Goal: Communication & Community: Answer question/provide support

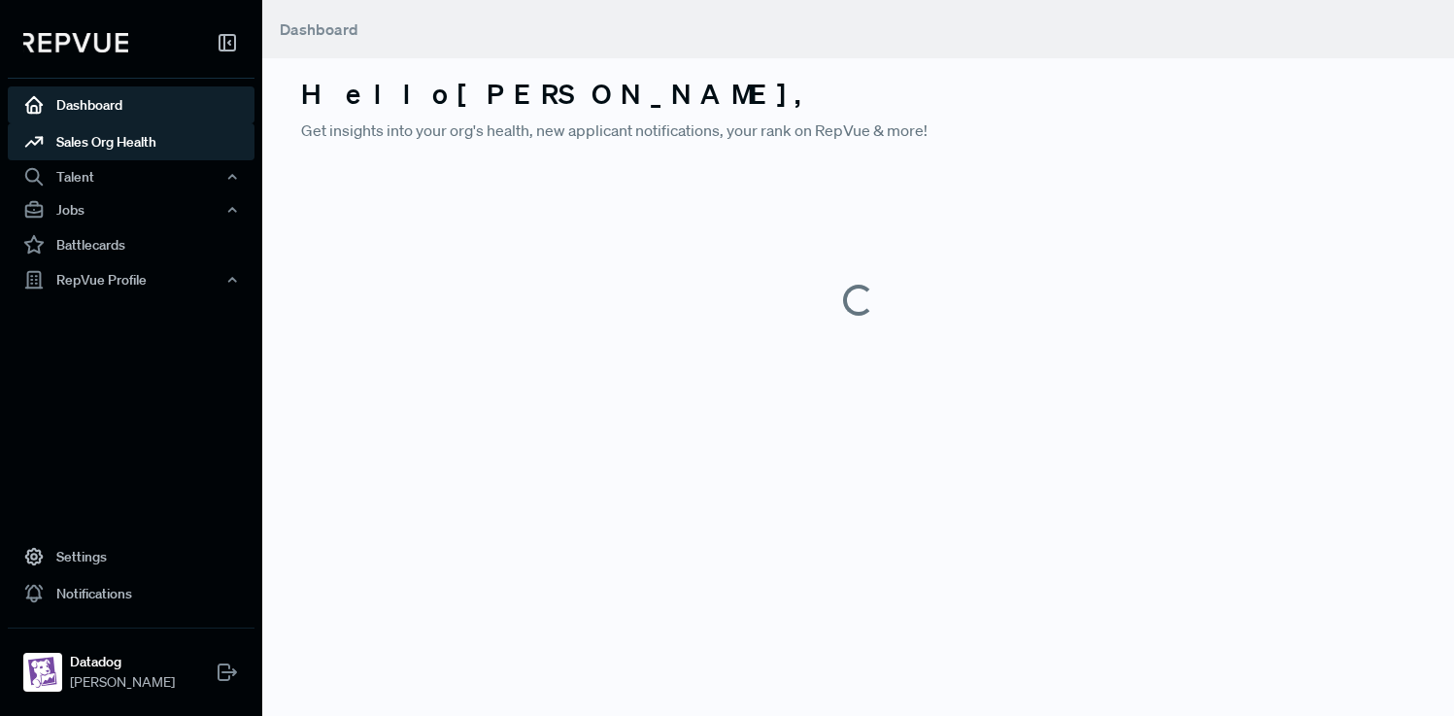
click at [157, 149] on link "Sales Org Health" at bounding box center [131, 141] width 247 height 37
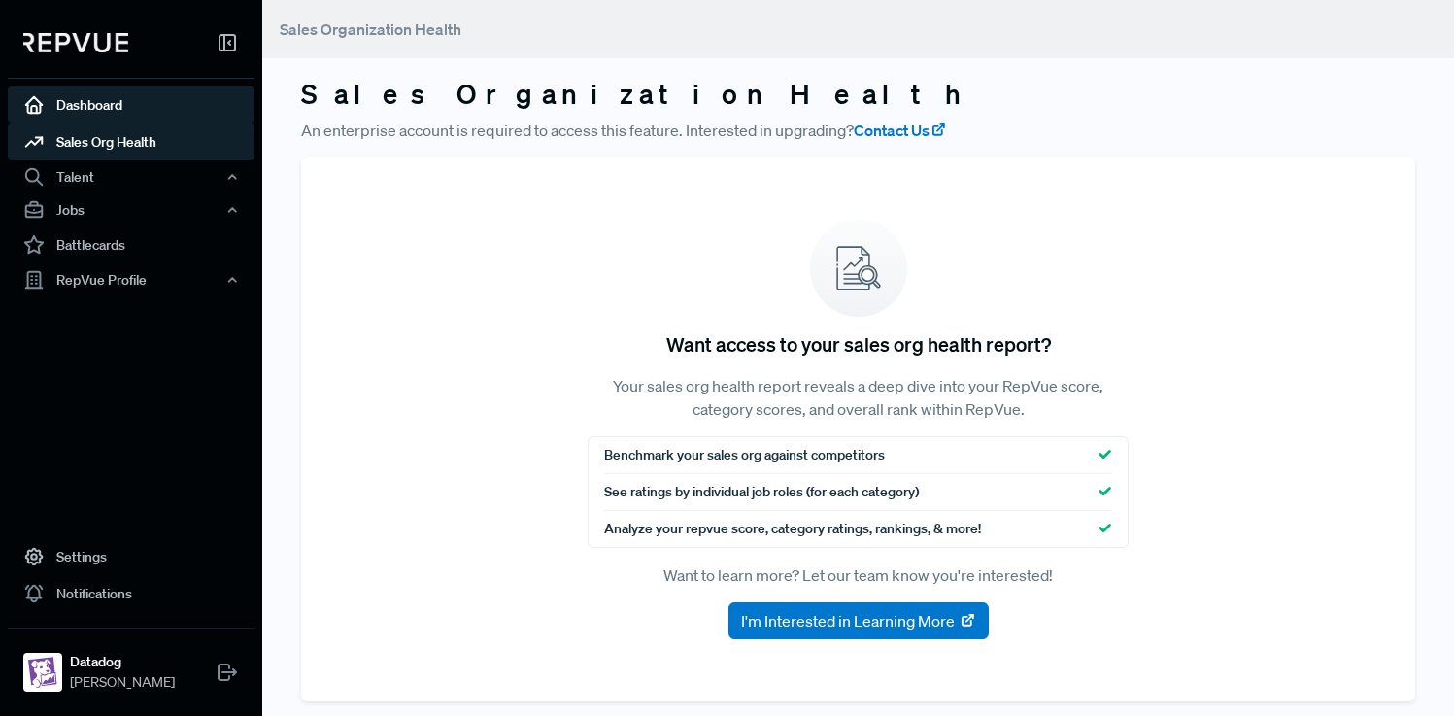
click at [145, 112] on link "Dashboard" at bounding box center [131, 104] width 247 height 37
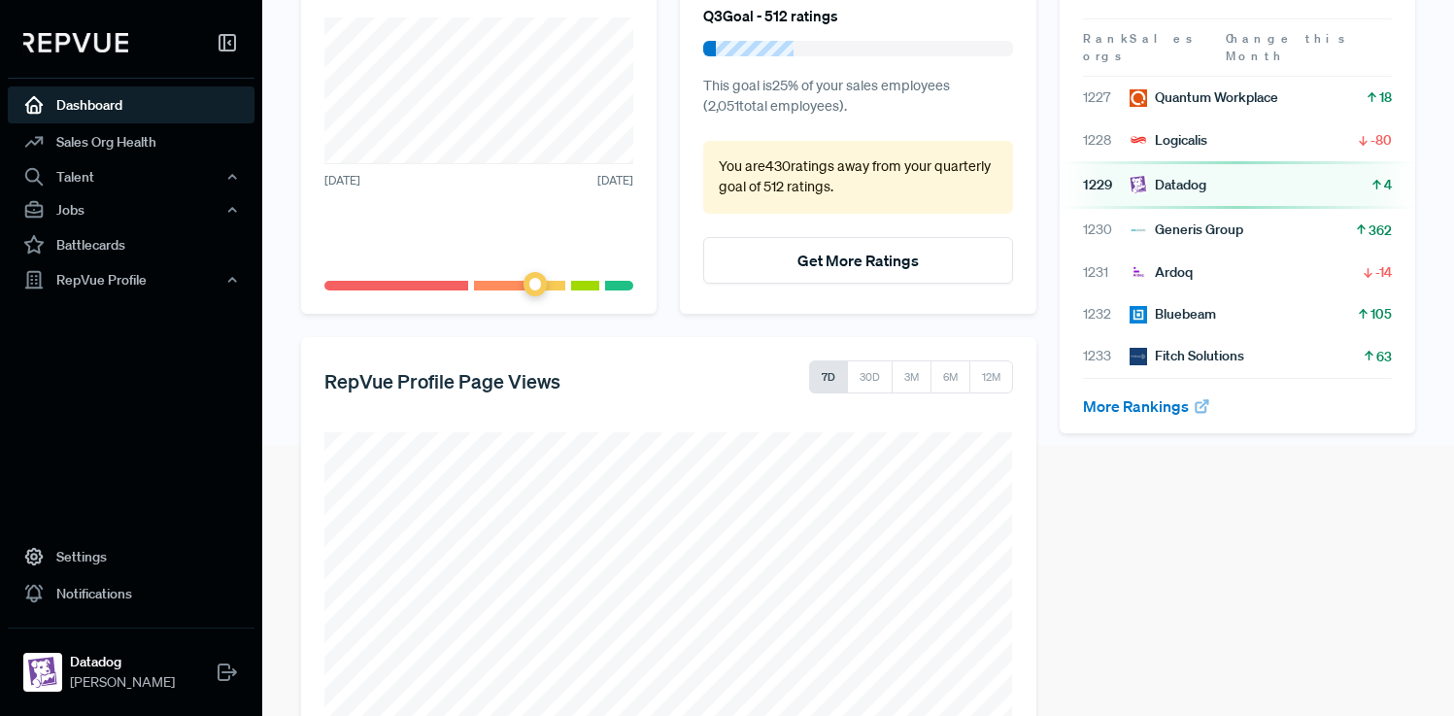
scroll to position [385, 0]
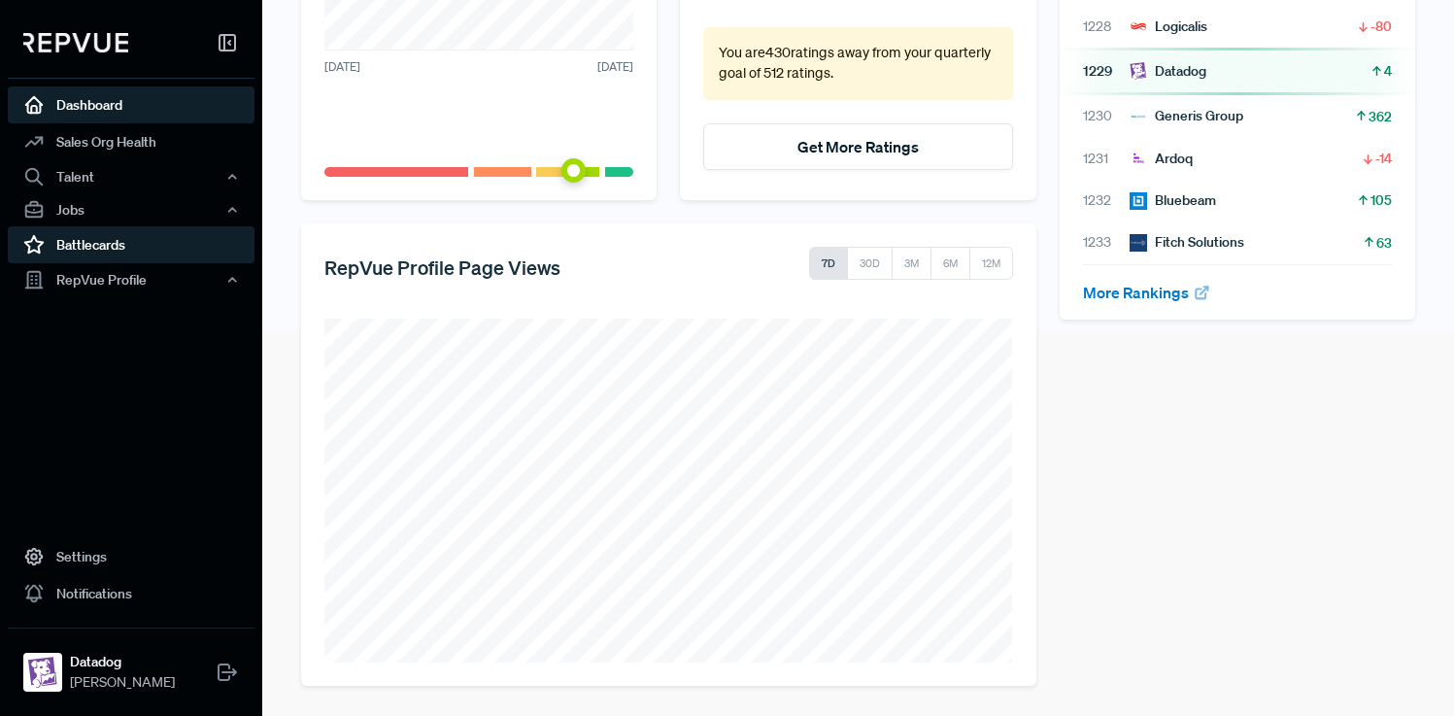
click at [102, 256] on link "Battlecards" at bounding box center [131, 244] width 247 height 37
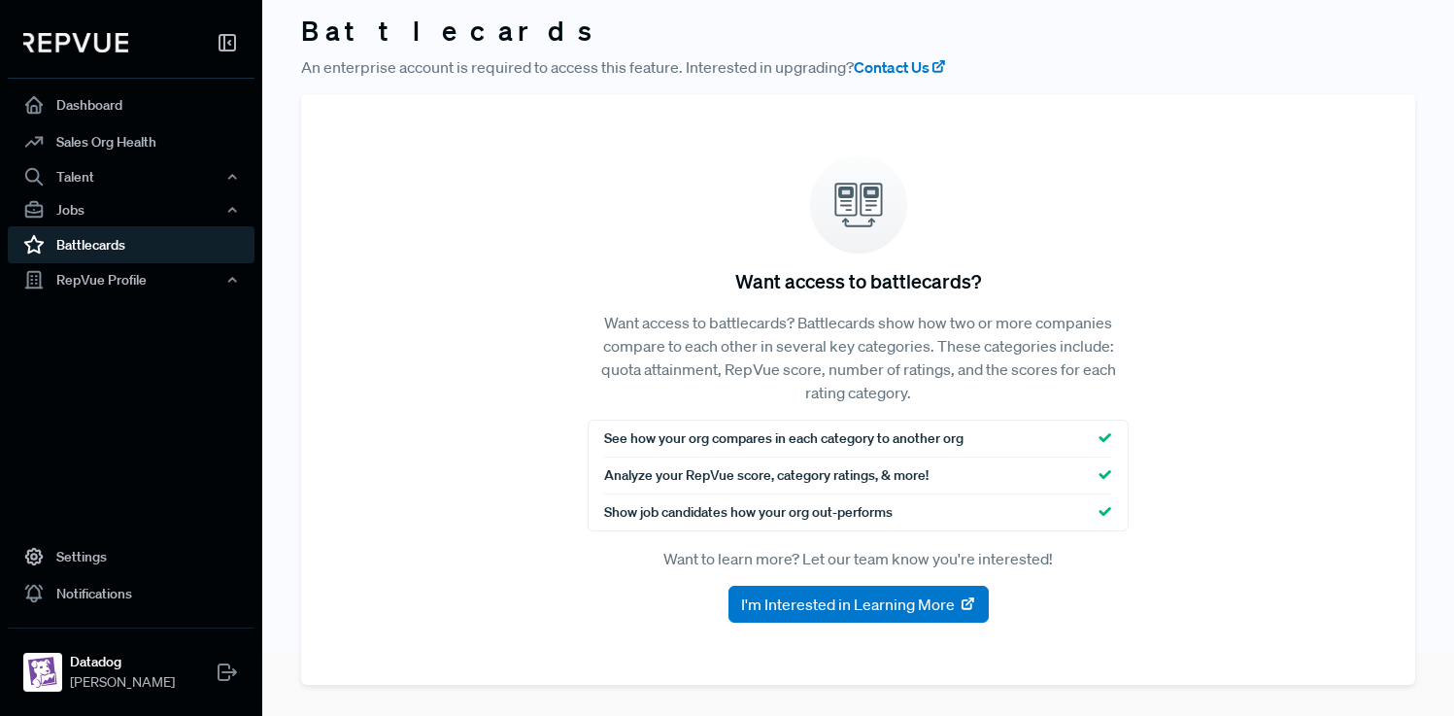
scroll to position [63, 0]
click at [158, 276] on div "RepVue Profile" at bounding box center [131, 279] width 247 height 33
click at [143, 322] on link "Profile Overview" at bounding box center [157, 326] width 247 height 50
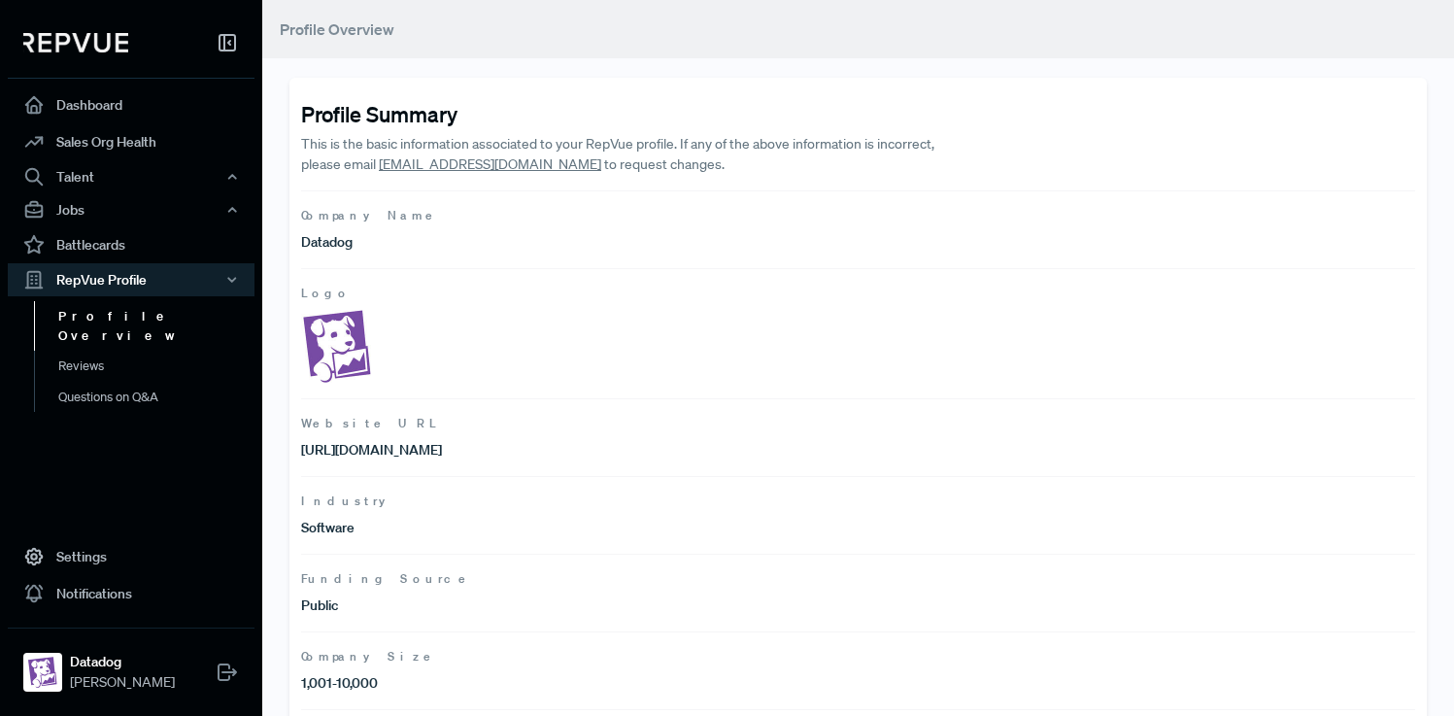
click at [152, 323] on link "Profile Overview" at bounding box center [157, 326] width 247 height 50
click at [152, 351] on link "Reviews" at bounding box center [157, 366] width 247 height 31
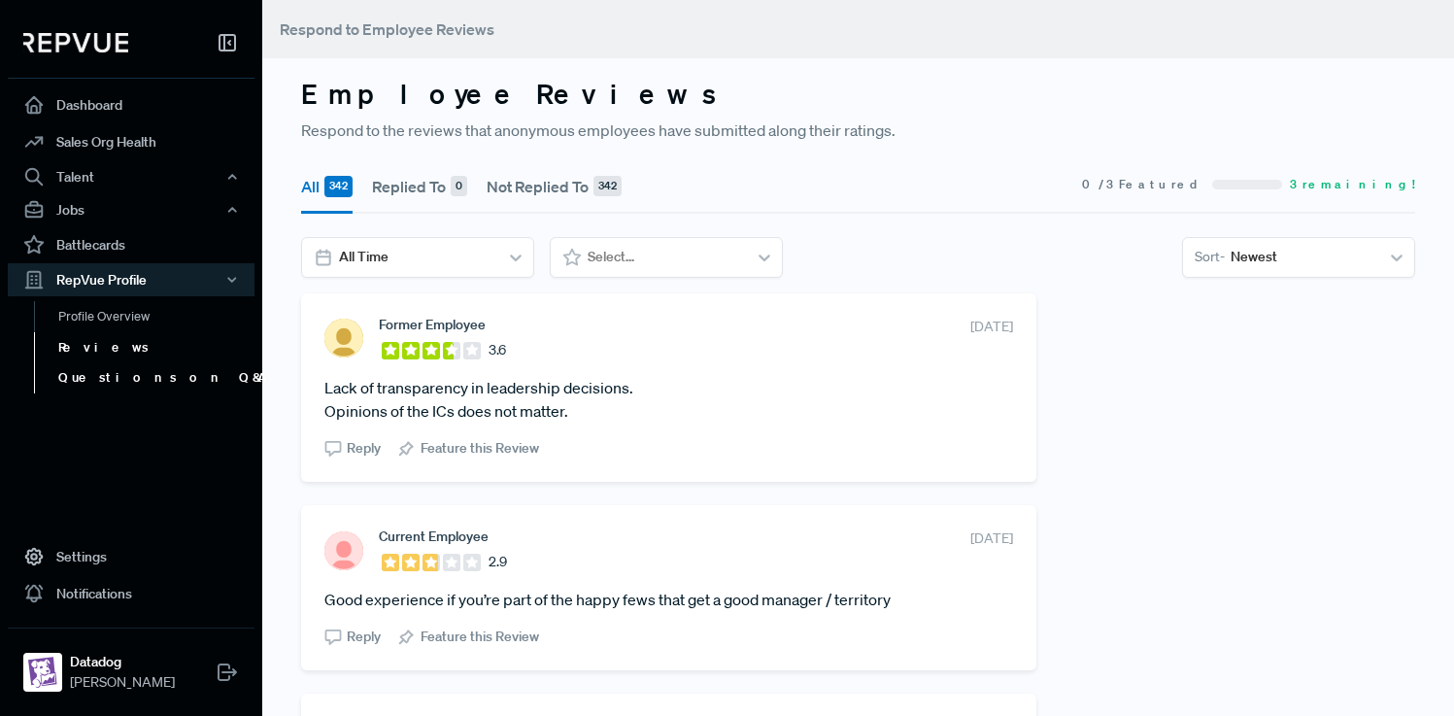
click at [148, 382] on link "Questions on Q&A" at bounding box center [157, 377] width 247 height 31
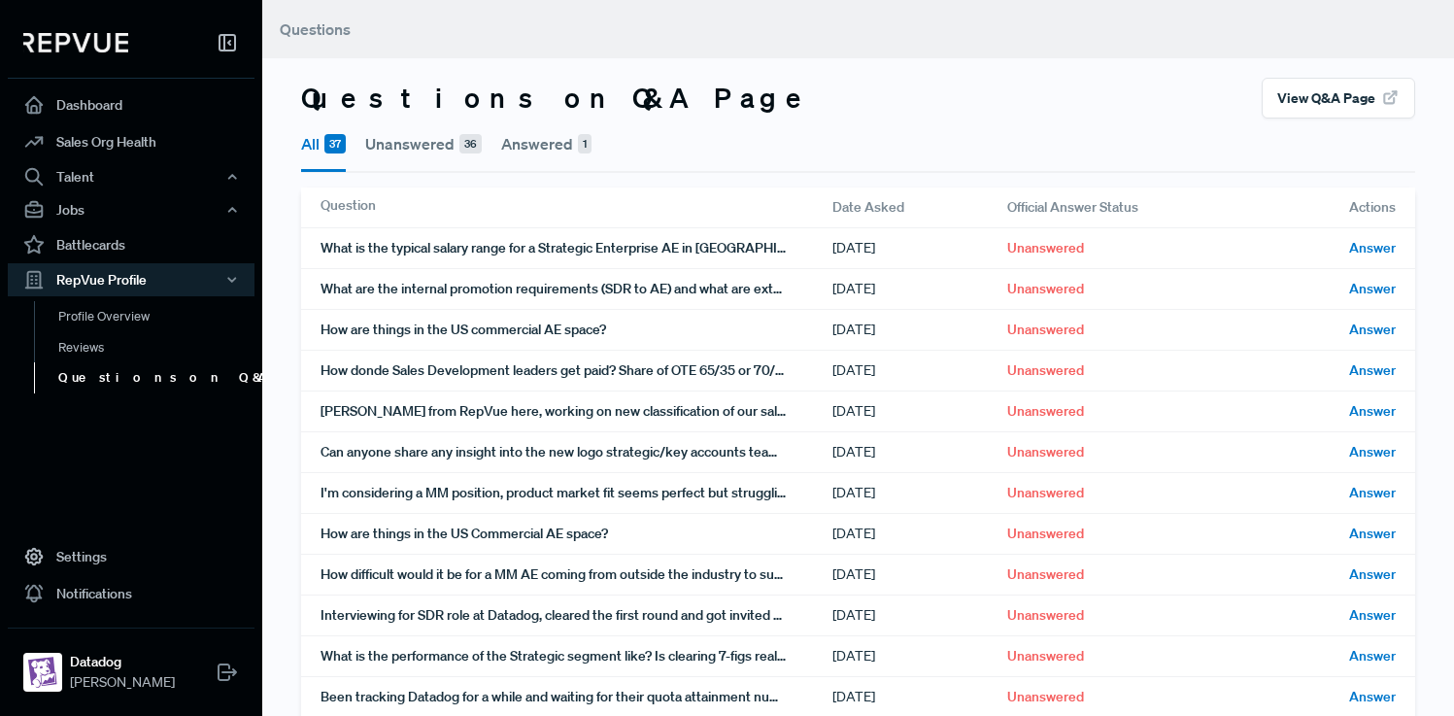
click at [1343, 100] on button "View Q&A Page" at bounding box center [1338, 98] width 153 height 41
click at [1334, 104] on button "View Q&A Page" at bounding box center [1338, 98] width 153 height 41
click at [1373, 245] on span "Answer" at bounding box center [1372, 248] width 47 height 20
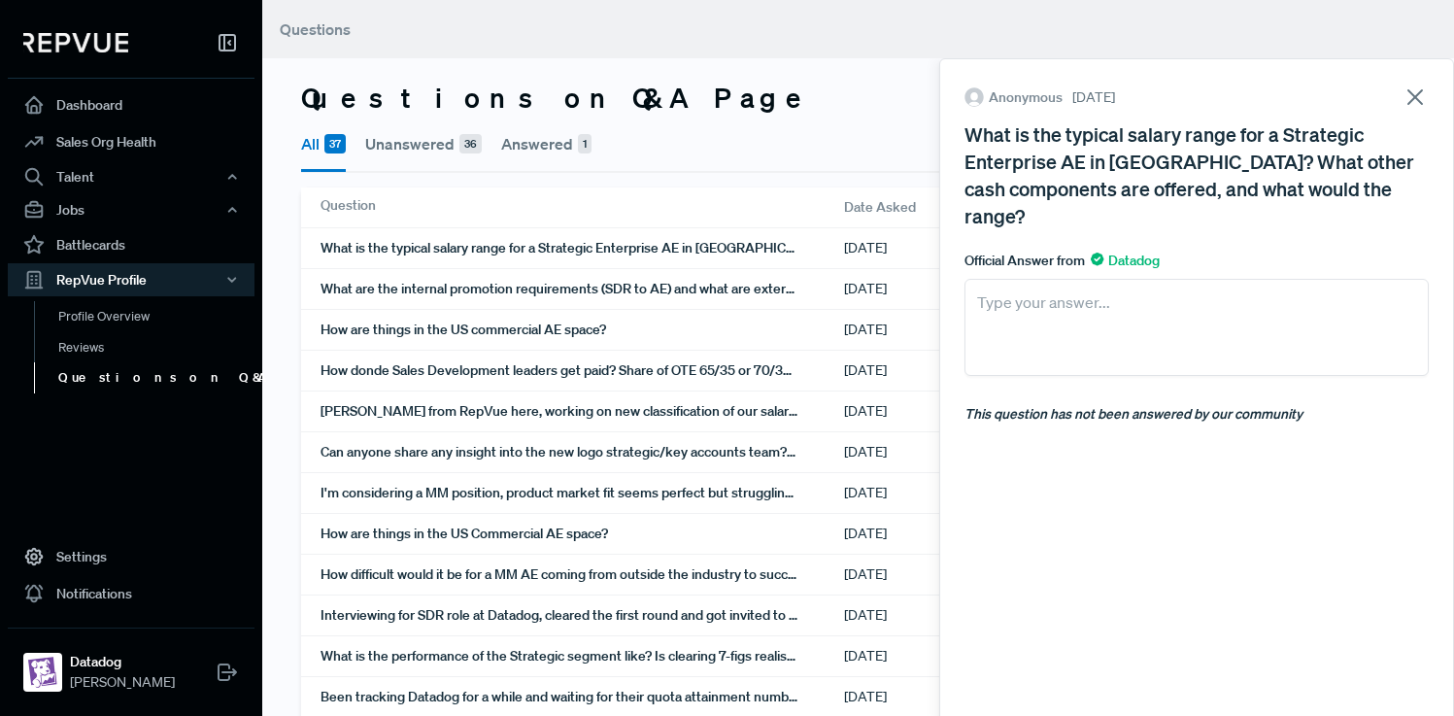
click at [1419, 96] on icon at bounding box center [1415, 97] width 27 height 27
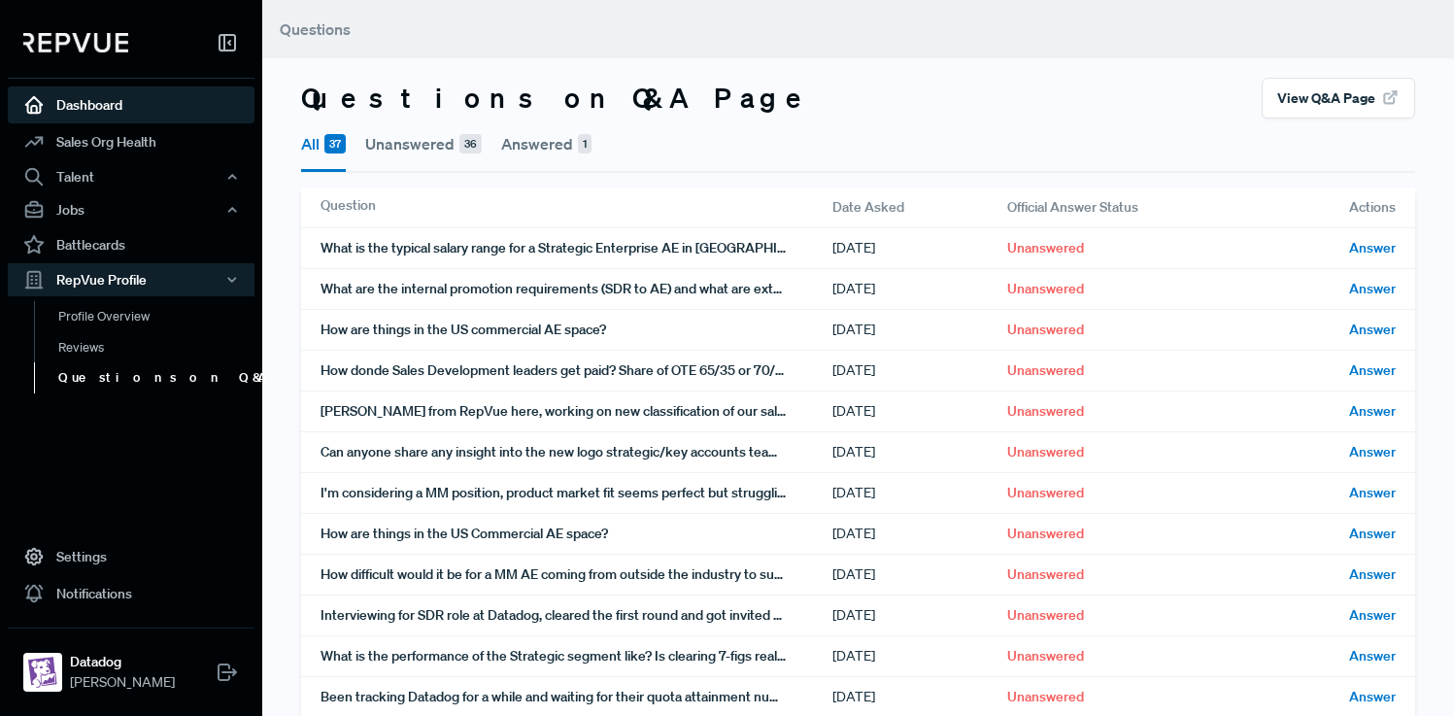
click at [148, 117] on link "Dashboard" at bounding box center [131, 104] width 247 height 37
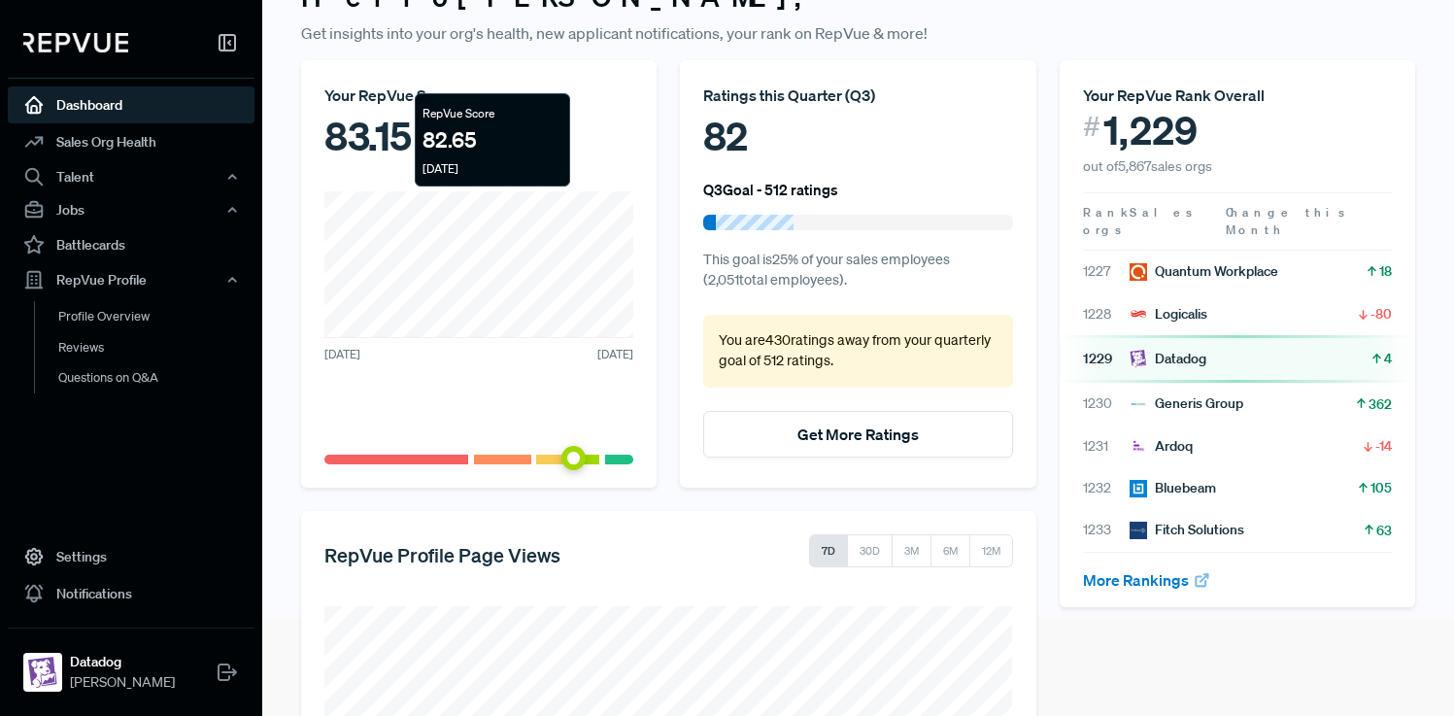
scroll to position [130, 0]
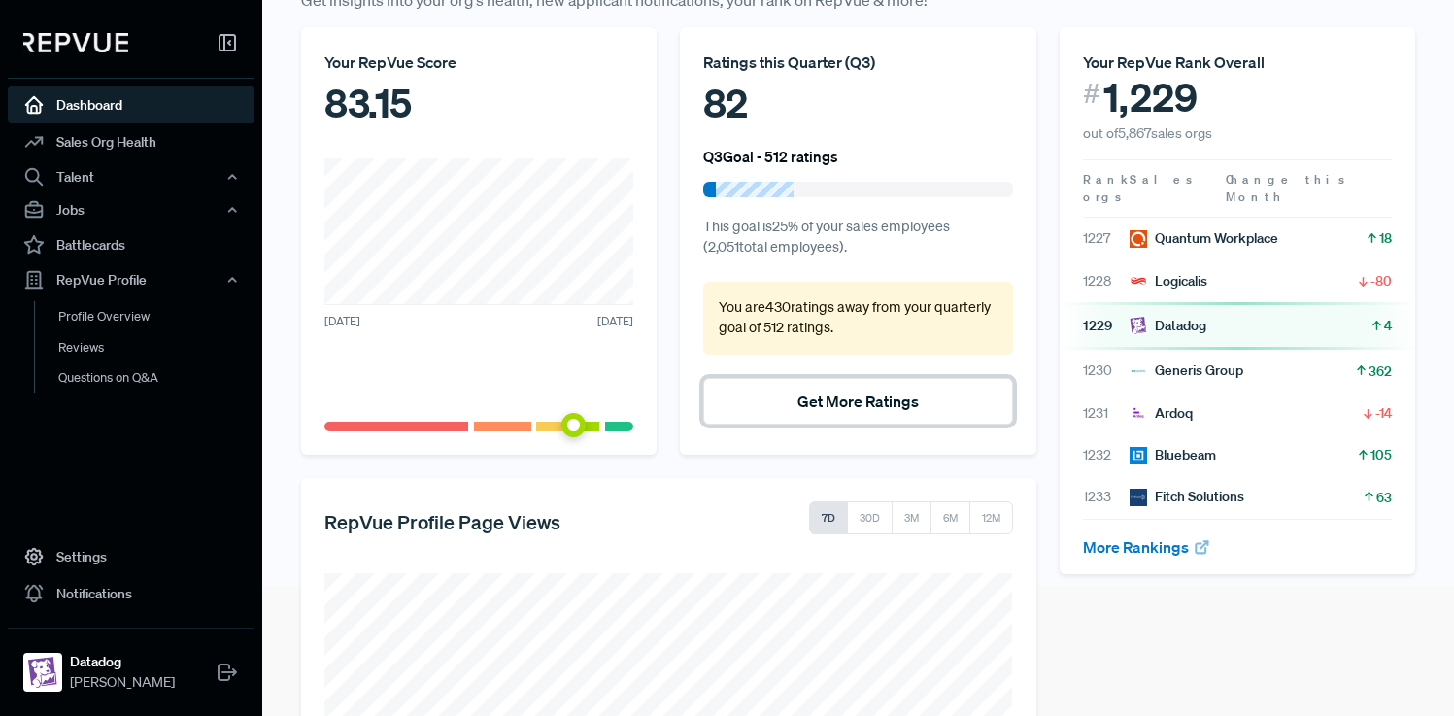
click at [818, 392] on button "Get More Ratings" at bounding box center [857, 401] width 309 height 47
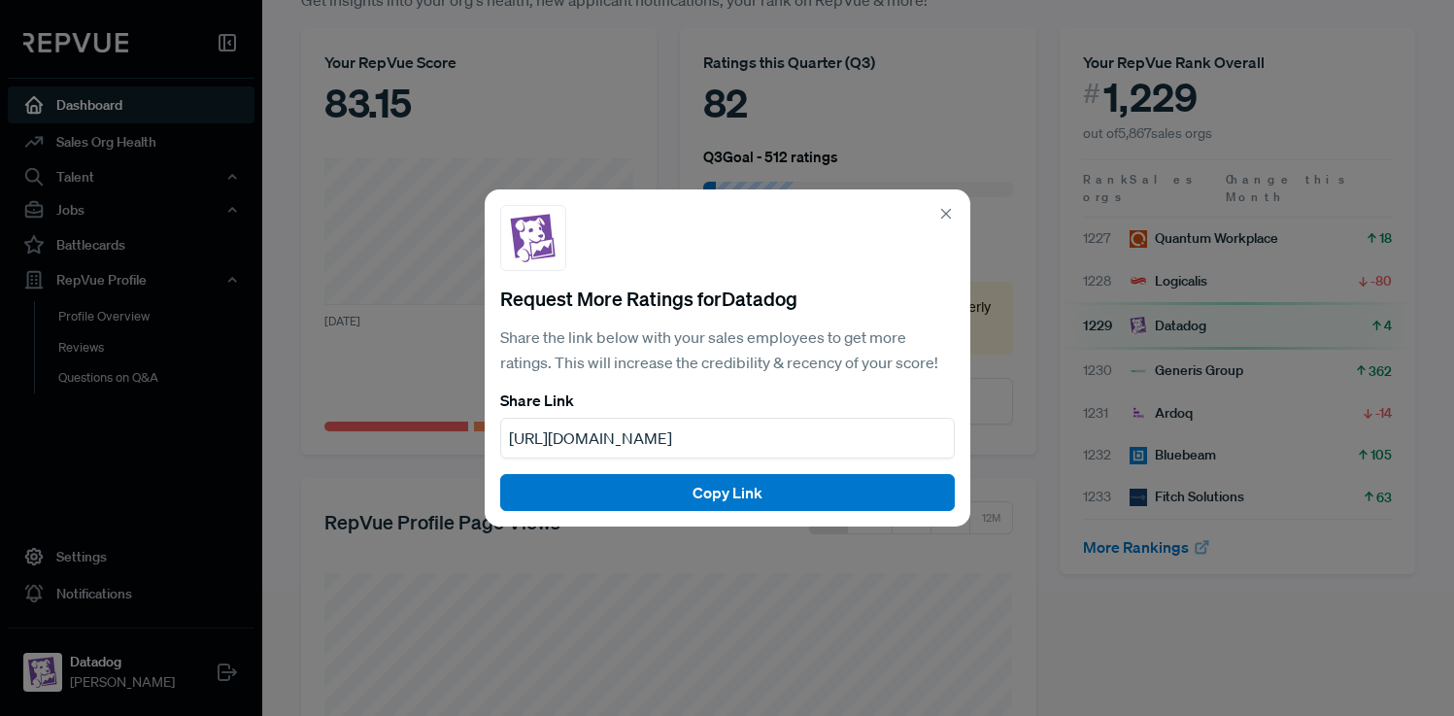
click at [672, 439] on span "[URL][DOMAIN_NAME]" at bounding box center [590, 437] width 163 height 19
click at [771, 458] on div "Request More Ratings for Datadog Share the link below with your sales employees…" at bounding box center [728, 357] width 486 height 336
click at [771, 458] on section "Share Link [URL][DOMAIN_NAME]" at bounding box center [727, 424] width 455 height 67
copy span "[URL][DOMAIN_NAME]"
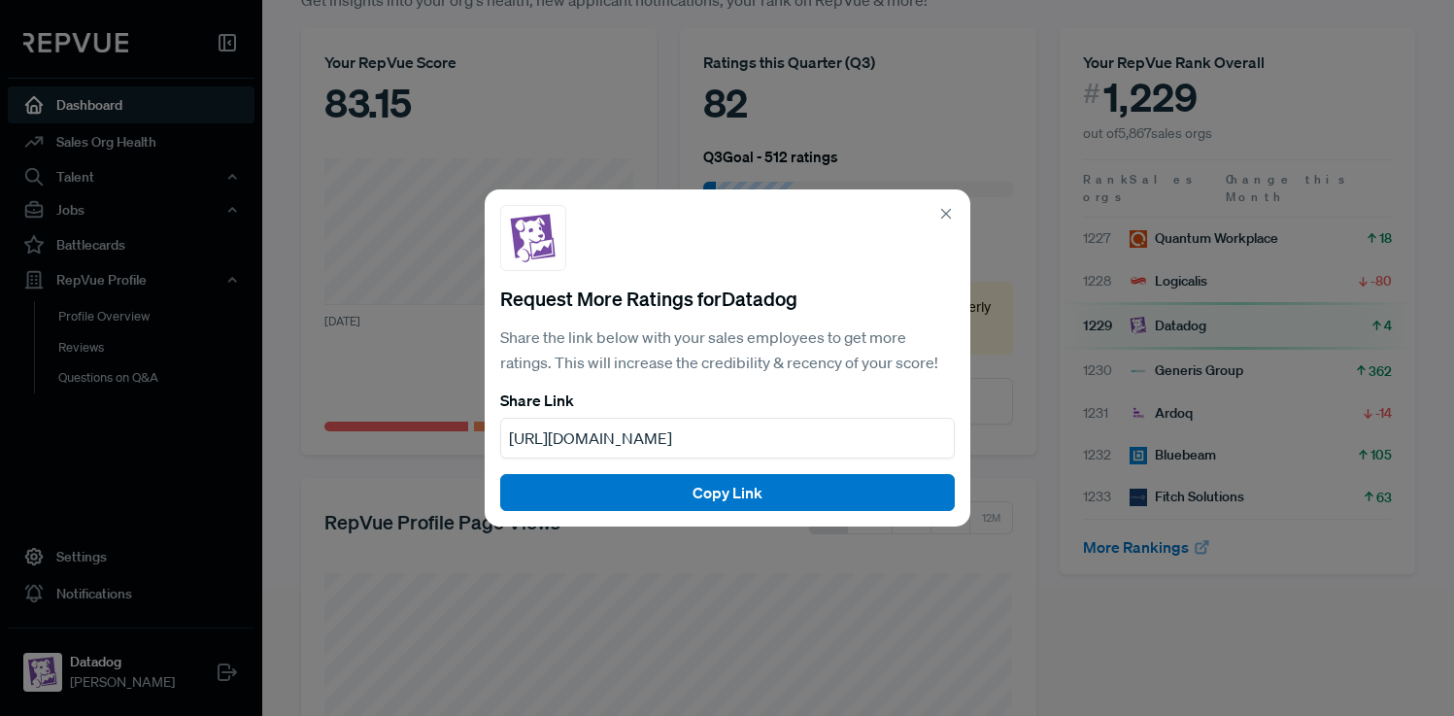
click at [944, 212] on use at bounding box center [945, 214] width 9 height 9
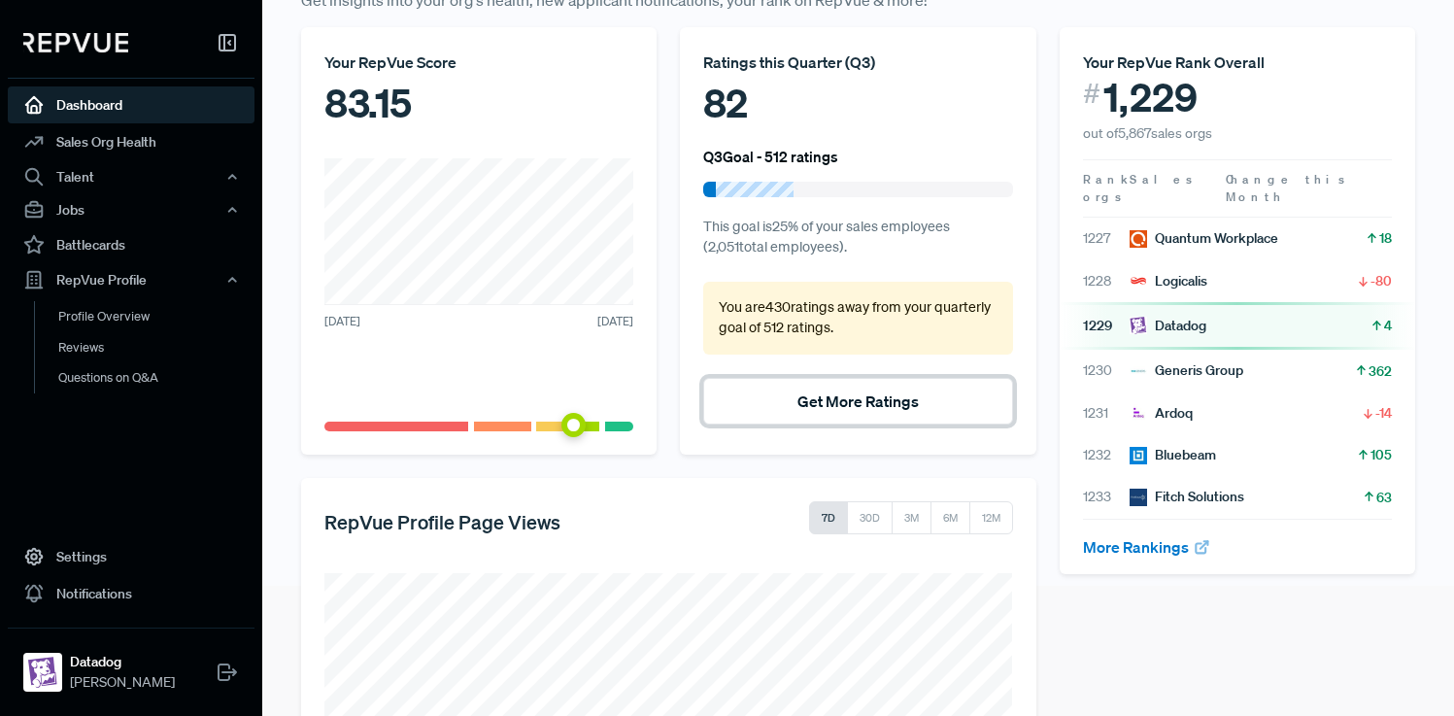
scroll to position [0, 0]
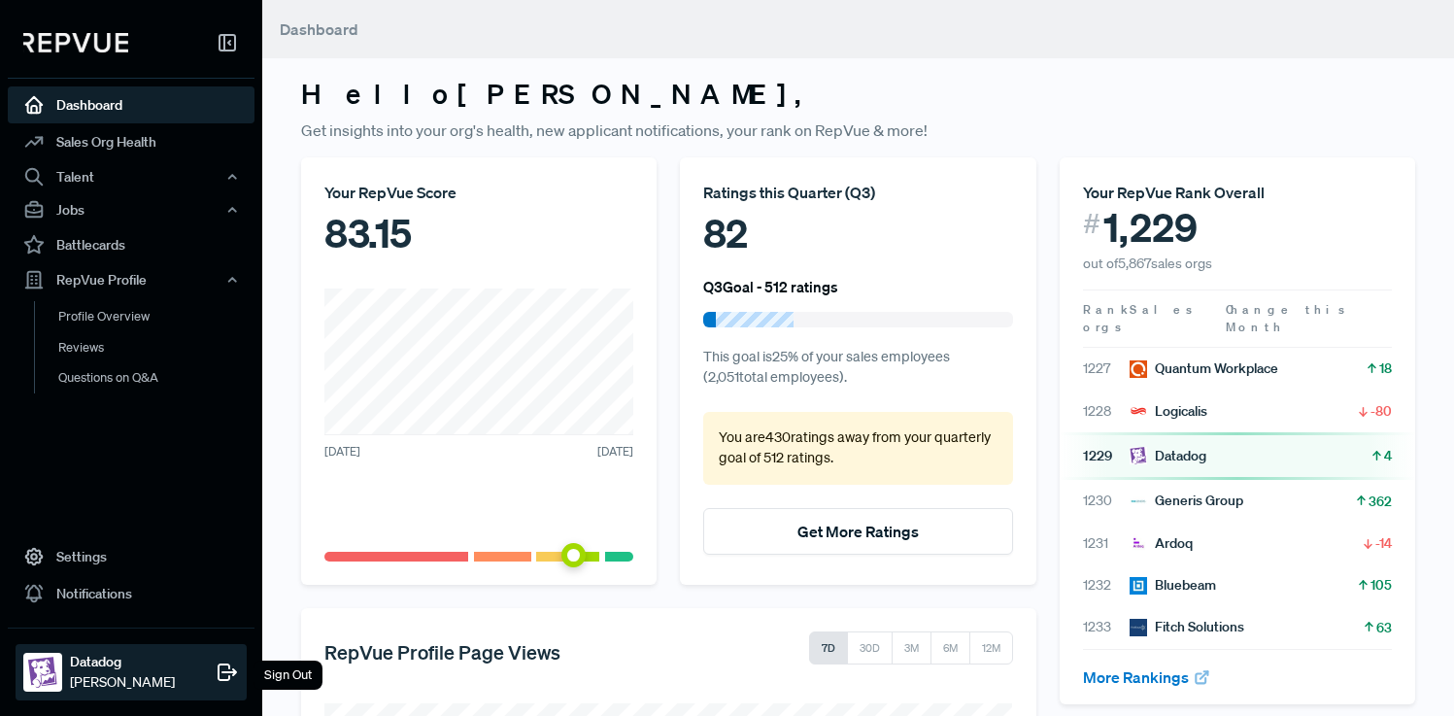
click at [218, 671] on icon at bounding box center [227, 672] width 23 height 23
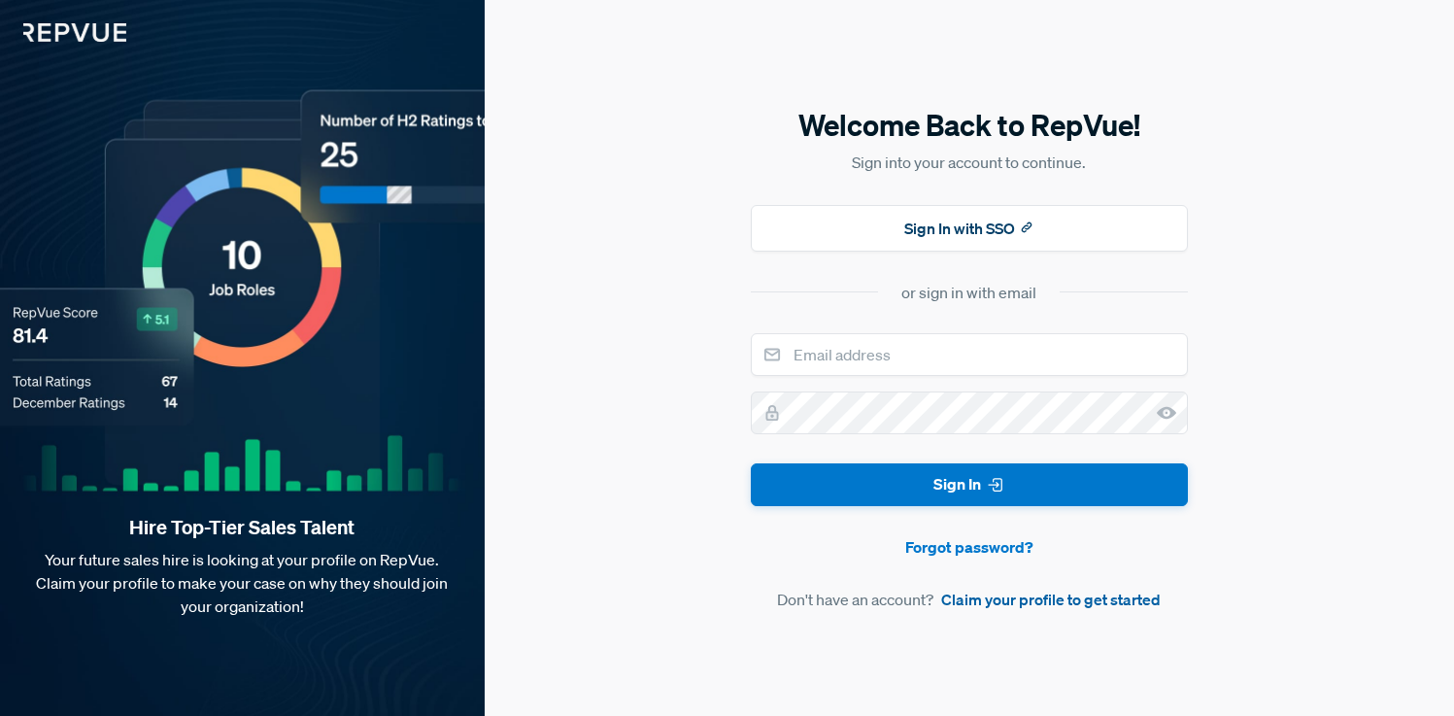
click at [1023, 603] on link "Claim your profile to get started" at bounding box center [1051, 599] width 220 height 23
